Goal: Transaction & Acquisition: Obtain resource

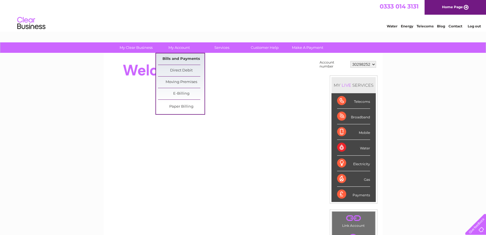
click at [185, 56] on link "Bills and Payments" at bounding box center [181, 58] width 47 height 11
click at [183, 58] on link "Bills and Payments" at bounding box center [181, 58] width 47 height 11
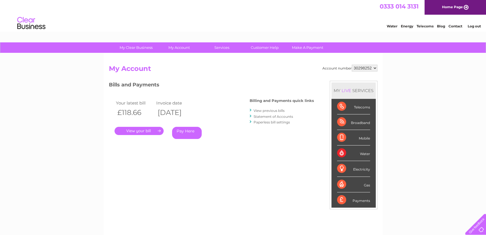
click at [156, 132] on link "." at bounding box center [138, 131] width 49 height 8
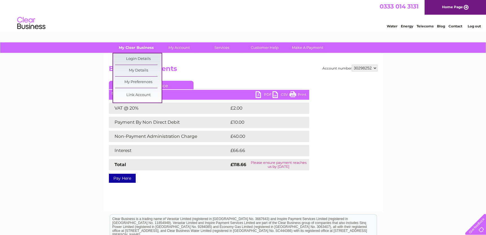
click at [138, 48] on link "My Clear Business" at bounding box center [136, 47] width 47 height 10
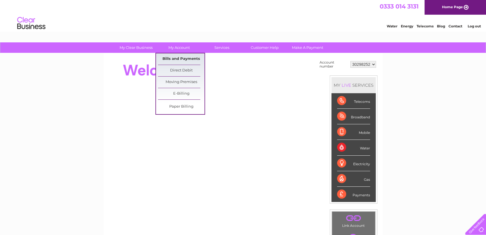
click at [193, 60] on link "Bills and Payments" at bounding box center [181, 58] width 47 height 11
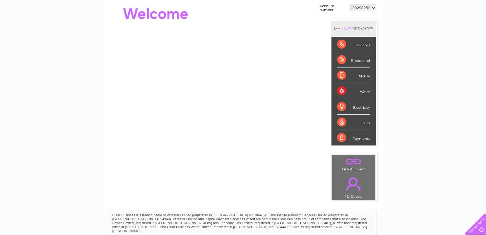
scroll to position [85, 0]
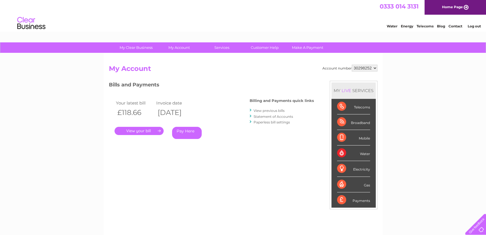
click at [278, 115] on link "Statement of Accounts" at bounding box center [272, 116] width 39 height 4
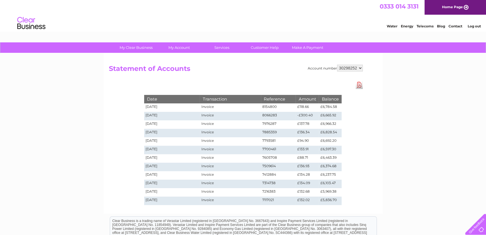
click at [181, 107] on td "[DATE]" at bounding box center [172, 107] width 56 height 8
click at [333, 107] on td "£6,784.58" at bounding box center [330, 107] width 23 height 8
click at [292, 106] on td "8154800" at bounding box center [278, 107] width 35 height 8
click at [359, 85] on link "Download Pdf" at bounding box center [358, 85] width 7 height 8
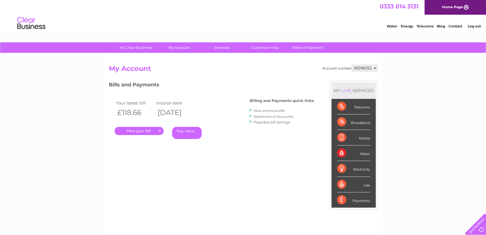
click at [150, 132] on link "." at bounding box center [138, 131] width 49 height 8
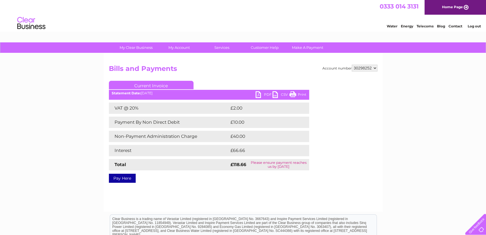
click at [258, 94] on link "PDF" at bounding box center [263, 95] width 17 height 8
